Goal: Task Accomplishment & Management: Use online tool/utility

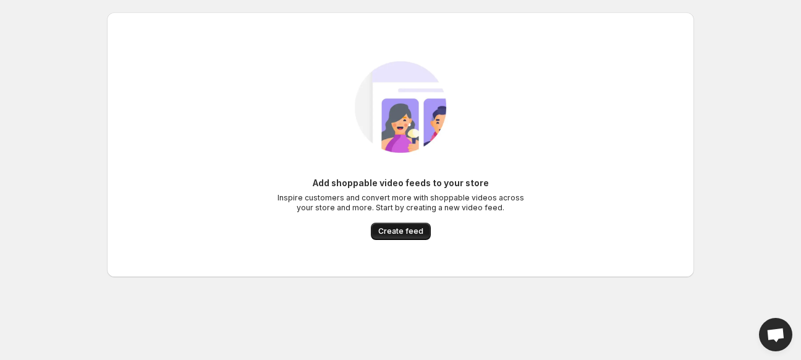
click at [409, 229] on span "Create feed" at bounding box center [400, 231] width 45 height 10
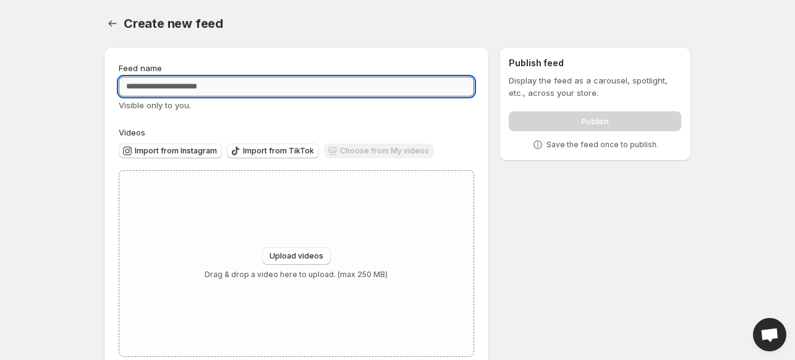
click at [205, 88] on input "Feed name" at bounding box center [296, 87] width 355 height 20
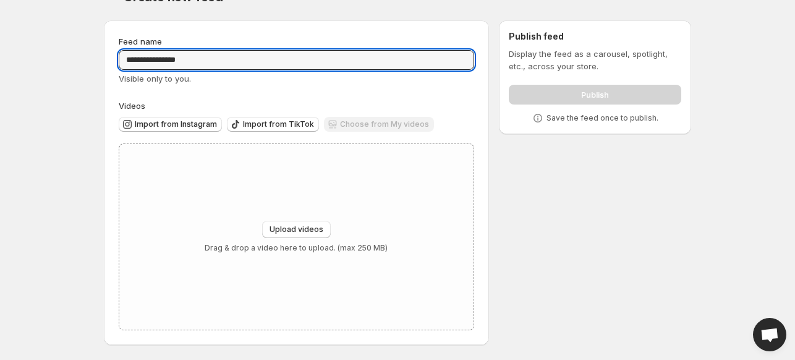
type input "**********"
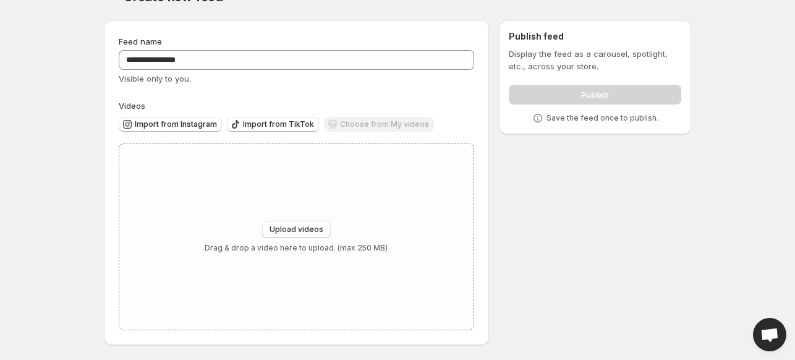
click at [382, 121] on div "Choose from My videos" at bounding box center [379, 125] width 110 height 17
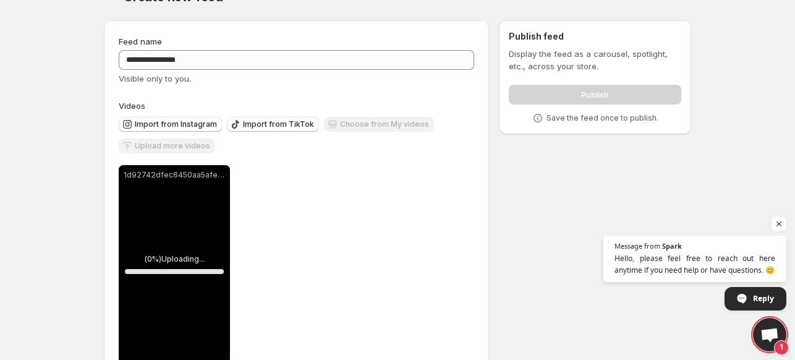
scroll to position [59, 0]
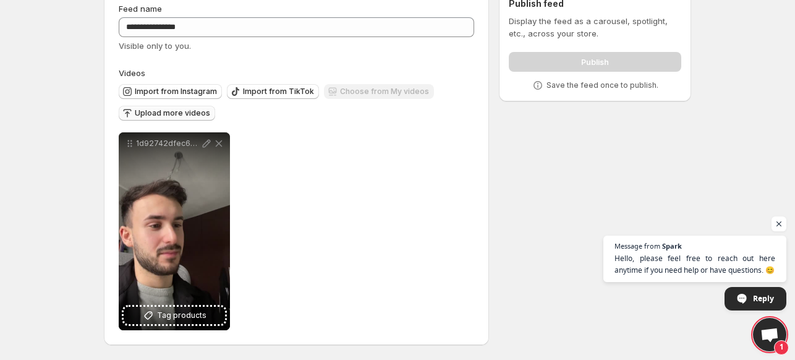
click at [187, 112] on span "Upload more videos" at bounding box center [172, 113] width 75 height 10
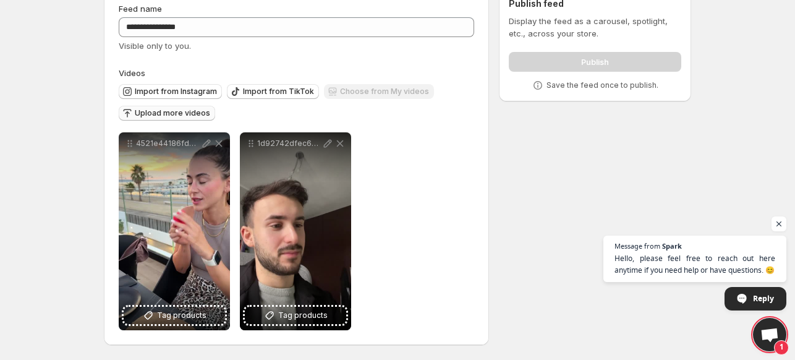
click at [163, 108] on button "Upload more videos" at bounding box center [167, 113] width 96 height 15
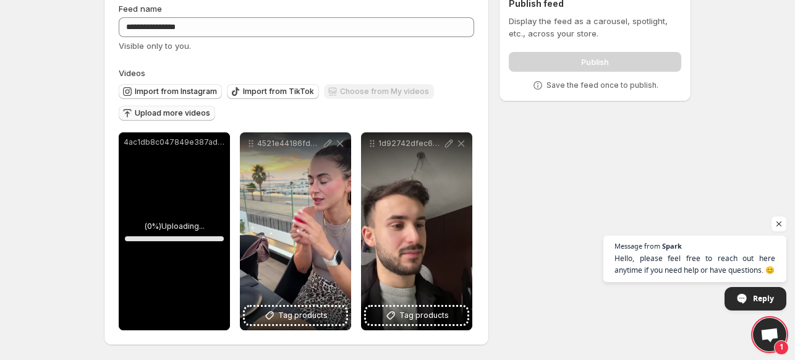
click at [502, 36] on div "Publish feed Display the feed as a carousel, spotlight, etc., across your store…" at bounding box center [595, 45] width 192 height 114
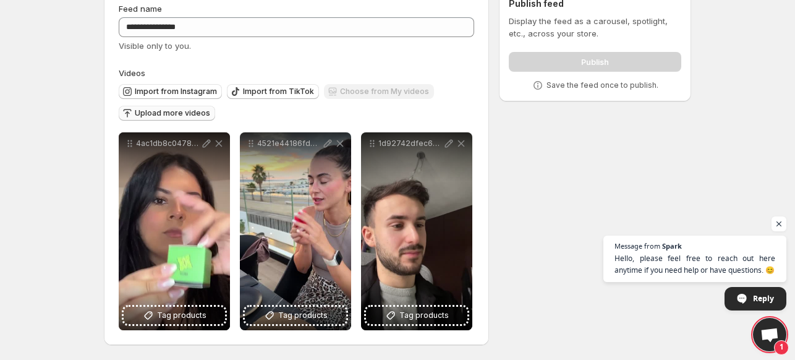
scroll to position [0, 0]
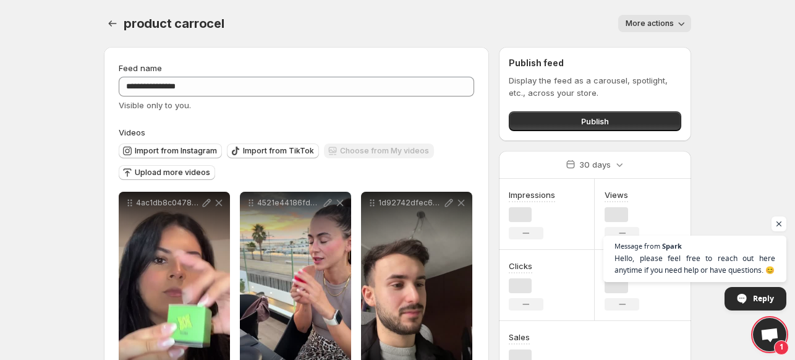
scroll to position [59, 0]
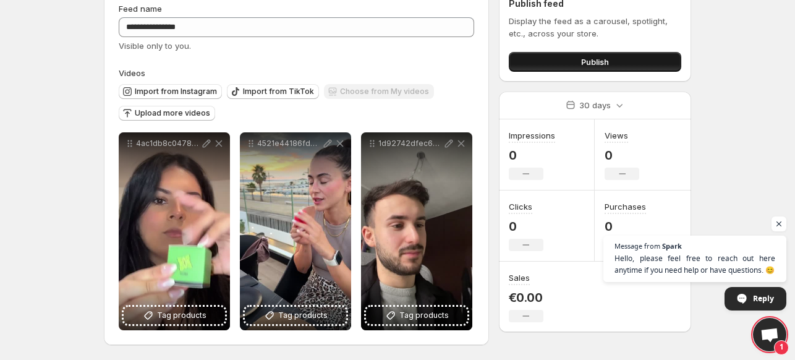
click at [577, 58] on button "Publish" at bounding box center [595, 62] width 172 height 20
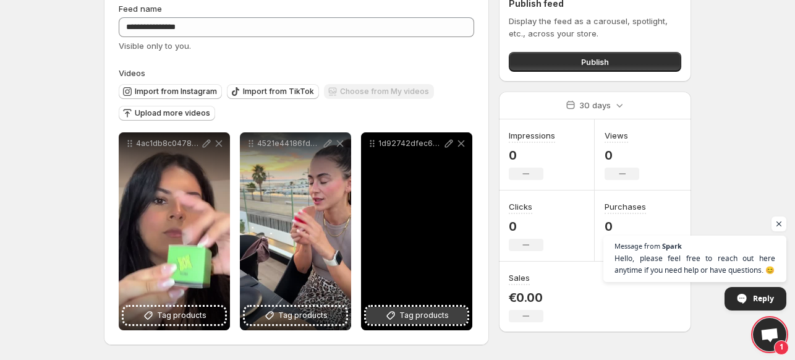
click at [405, 317] on span "Tag products" at bounding box center [423, 315] width 49 height 12
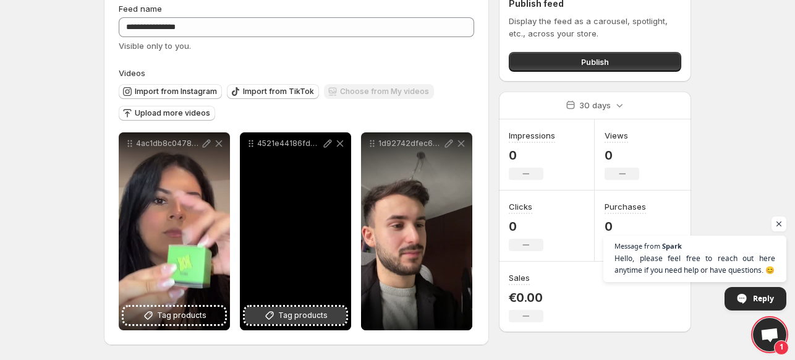
click at [317, 314] on span "Tag products" at bounding box center [302, 315] width 49 height 12
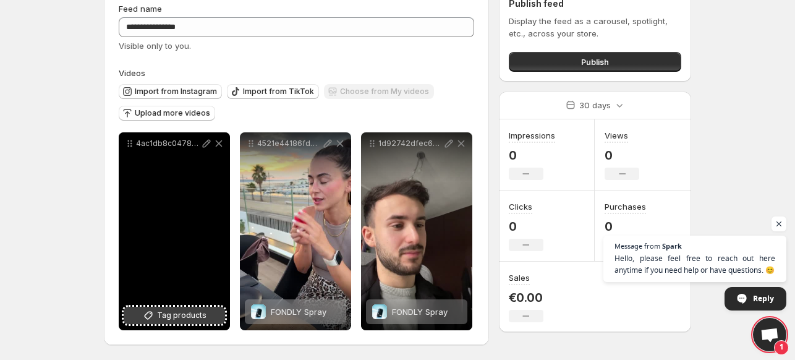
click at [163, 317] on span "Tag products" at bounding box center [181, 315] width 49 height 12
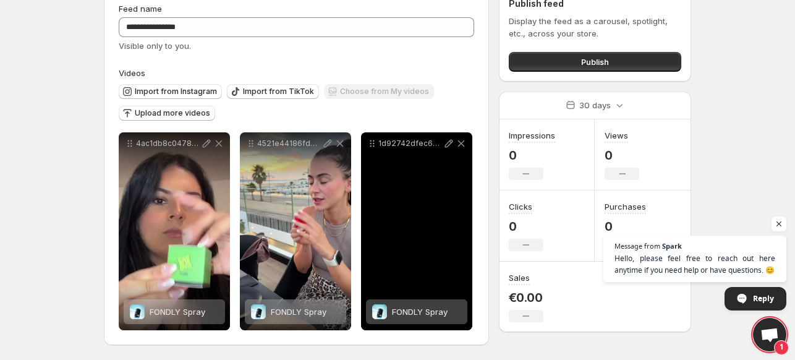
scroll to position [0, 0]
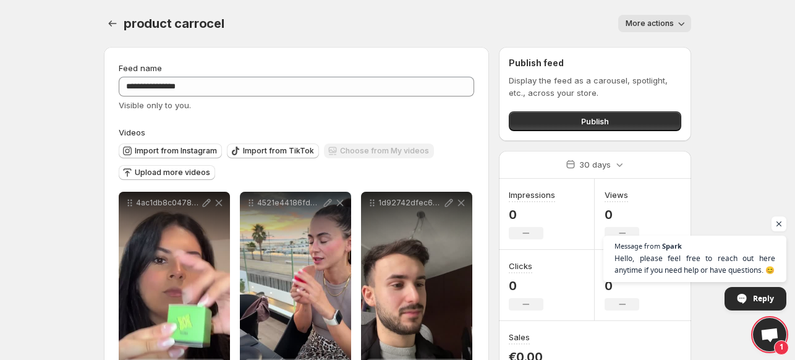
click at [653, 19] on span "More actions" at bounding box center [650, 24] width 48 height 10
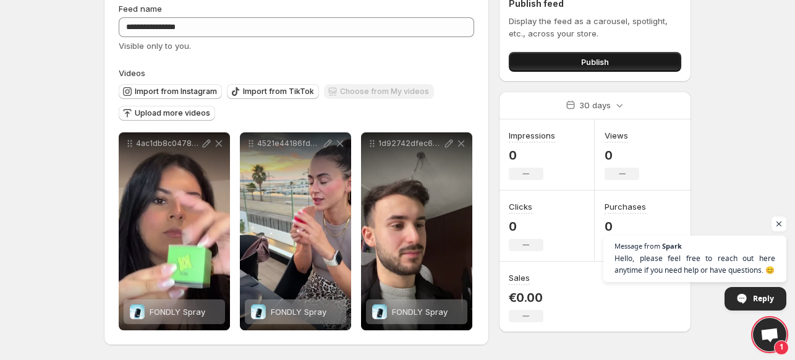
click at [616, 62] on button "Publish" at bounding box center [595, 62] width 172 height 20
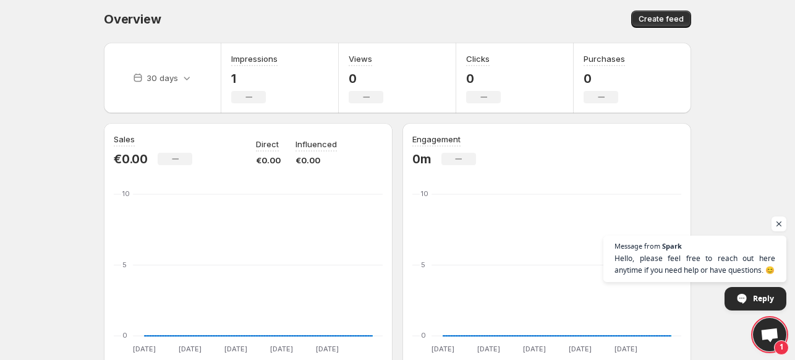
scroll to position [2, 0]
click at [775, 222] on span "Open chat" at bounding box center [779, 223] width 15 height 15
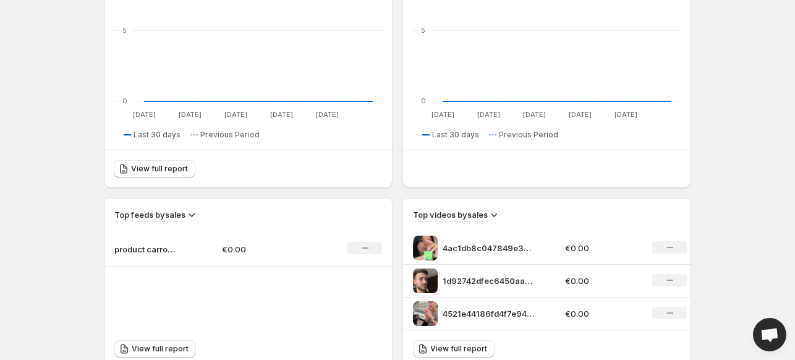
scroll to position [238, 0]
click at [496, 214] on icon at bounding box center [494, 215] width 12 height 12
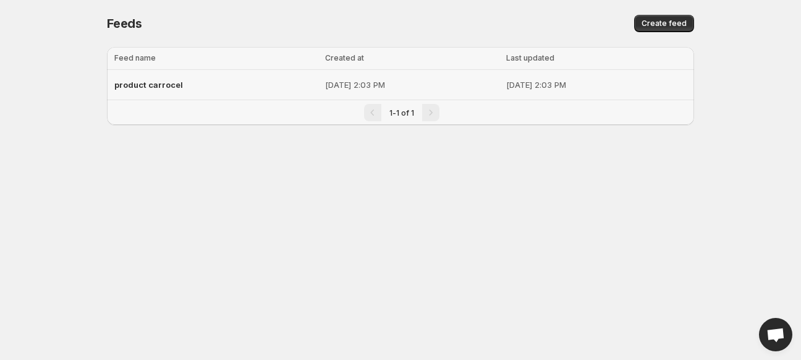
click at [325, 82] on p "[DATE] 2:03 PM" at bounding box center [412, 85] width 174 height 12
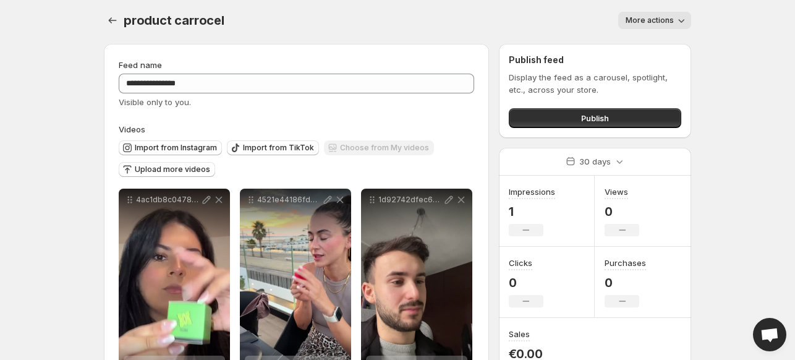
scroll to position [59, 0]
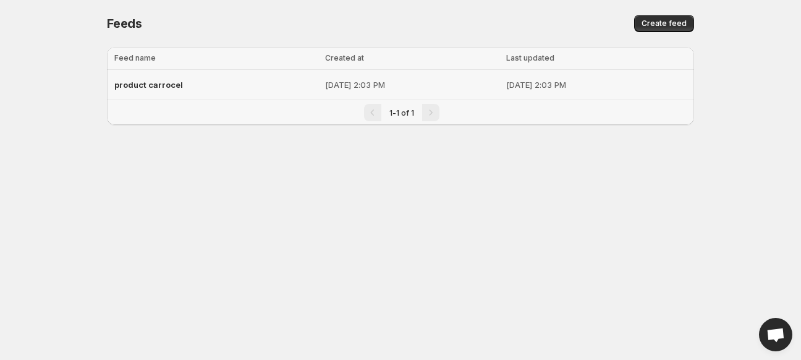
click at [135, 81] on span "product carrocel" at bounding box center [148, 85] width 69 height 10
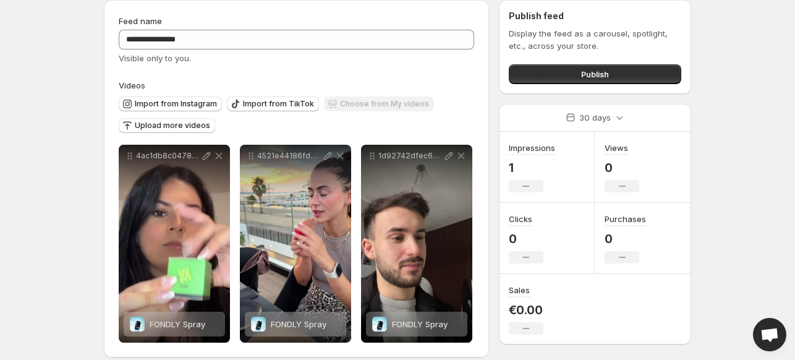
scroll to position [59, 0]
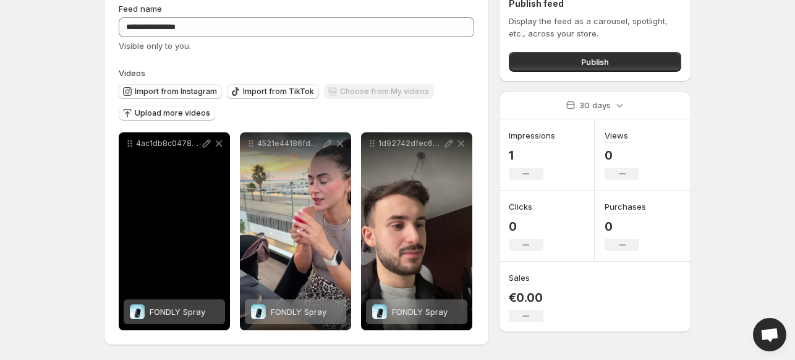
click at [166, 309] on span "FONDLY Spray" at bounding box center [178, 312] width 56 height 10
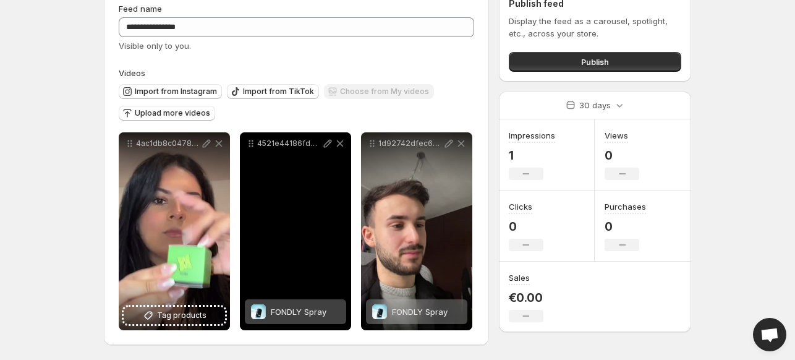
click at [263, 308] on span at bounding box center [258, 311] width 15 height 15
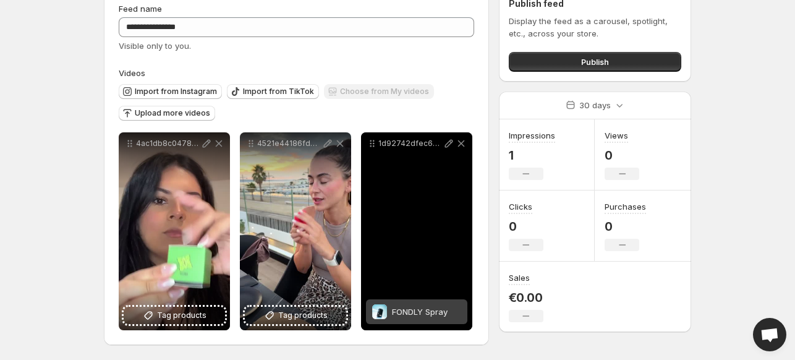
click at [384, 313] on span at bounding box center [379, 311] width 15 height 15
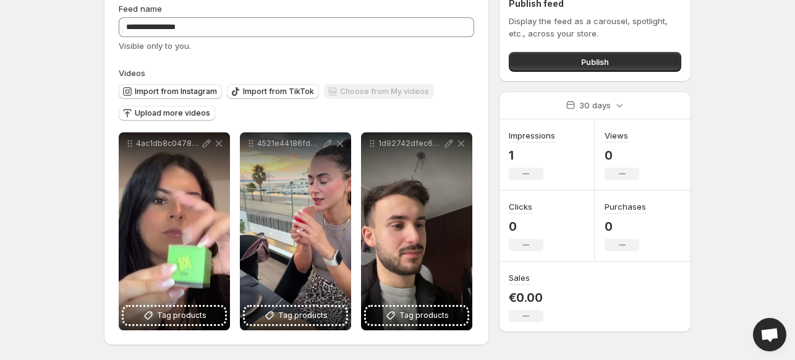
scroll to position [0, 0]
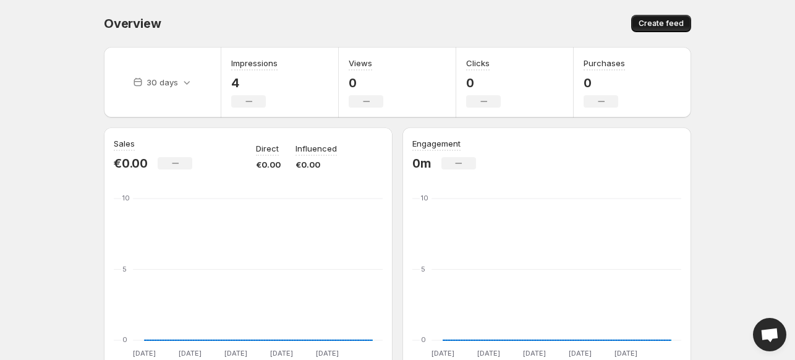
click at [657, 16] on button "Create feed" at bounding box center [661, 23] width 60 height 17
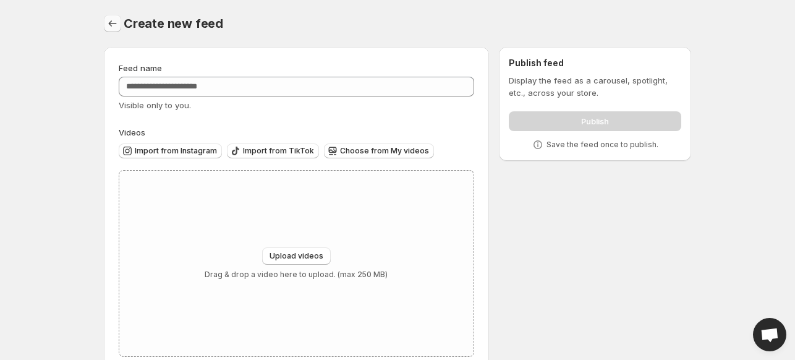
click at [116, 23] on icon "Settings" at bounding box center [112, 23] width 12 height 12
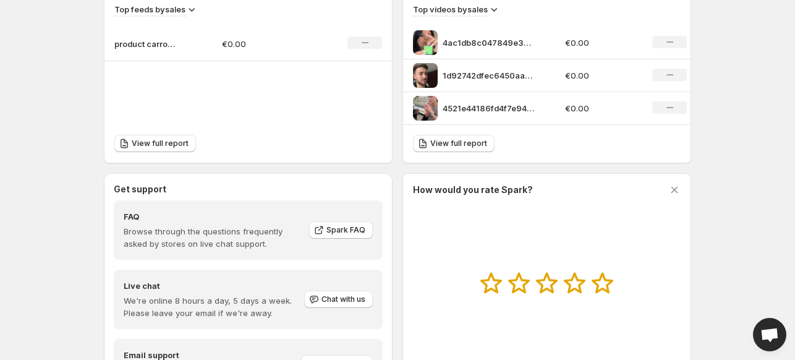
scroll to position [443, 0]
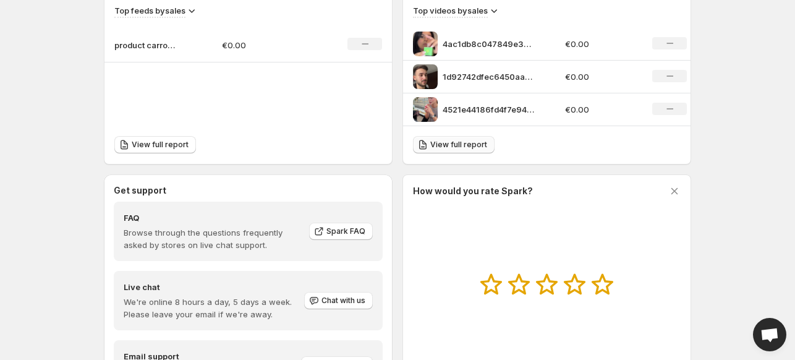
click at [435, 143] on span "View full report" at bounding box center [458, 145] width 57 height 10
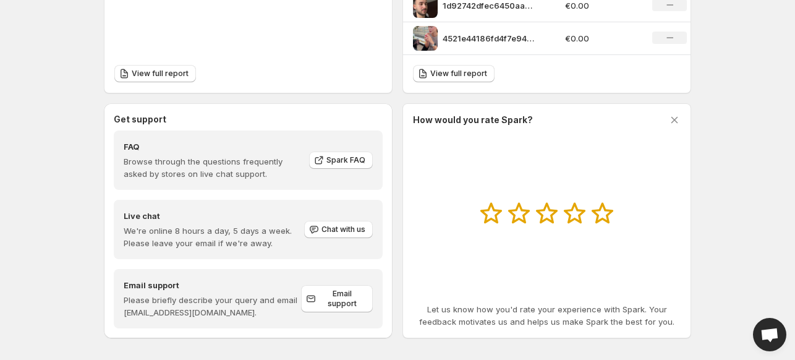
scroll to position [521, 0]
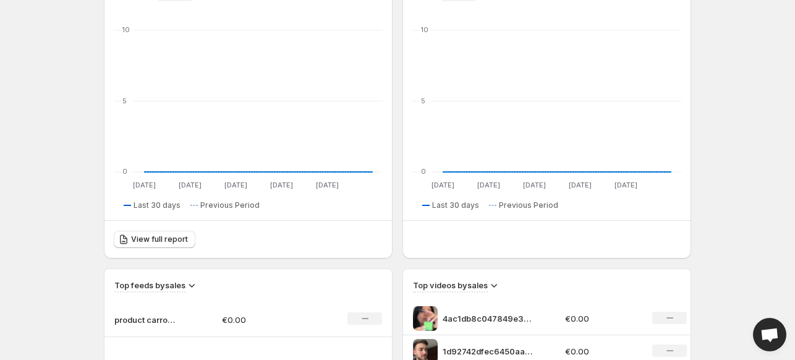
scroll to position [169, 0]
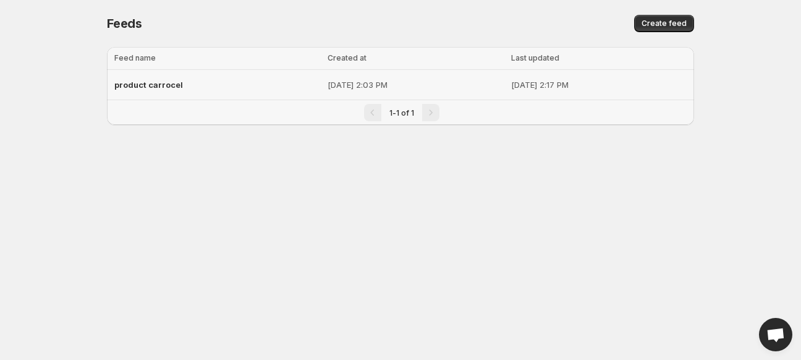
click at [154, 83] on span "product carrocel" at bounding box center [148, 85] width 69 height 10
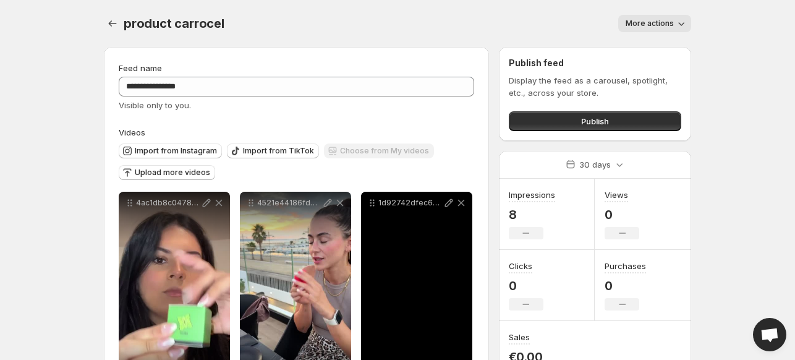
scroll to position [54, 0]
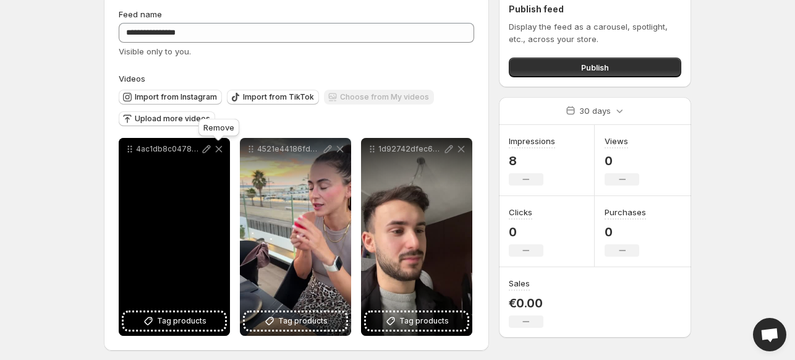
click at [218, 147] on icon at bounding box center [219, 149] width 12 height 12
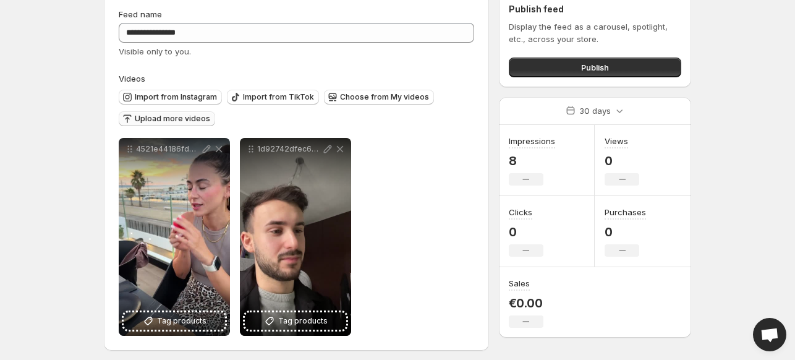
click at [167, 116] on span "Upload more videos" at bounding box center [172, 119] width 75 height 10
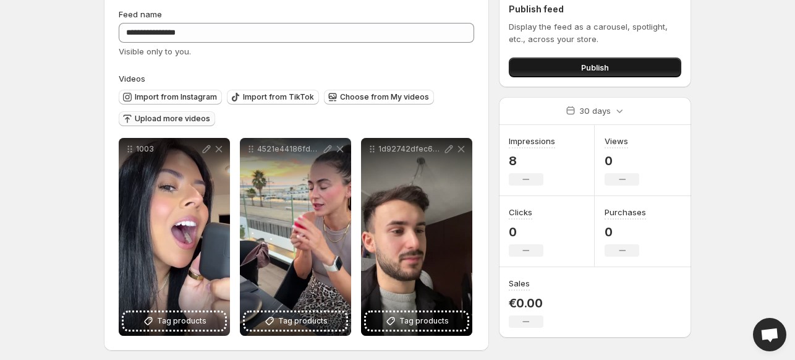
click at [577, 65] on button "Publish" at bounding box center [595, 67] width 172 height 20
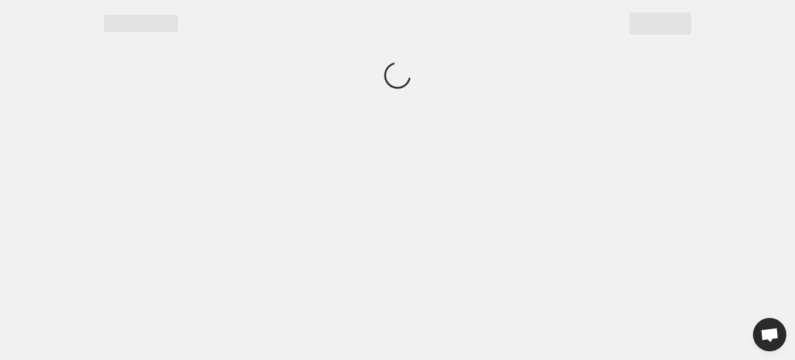
scroll to position [0, 0]
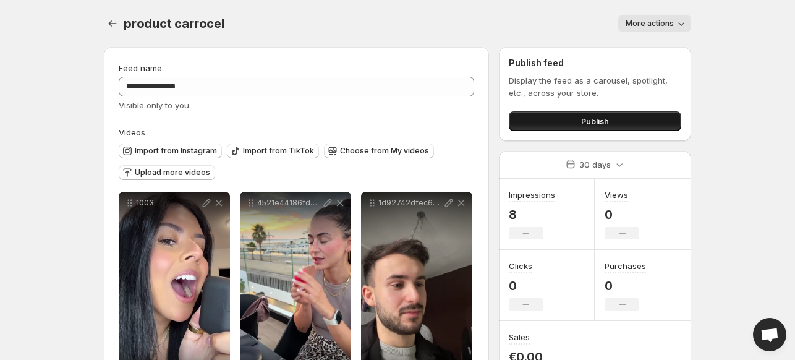
click at [548, 125] on button "Publish" at bounding box center [595, 121] width 172 height 20
